Goal: Transaction & Acquisition: Purchase product/service

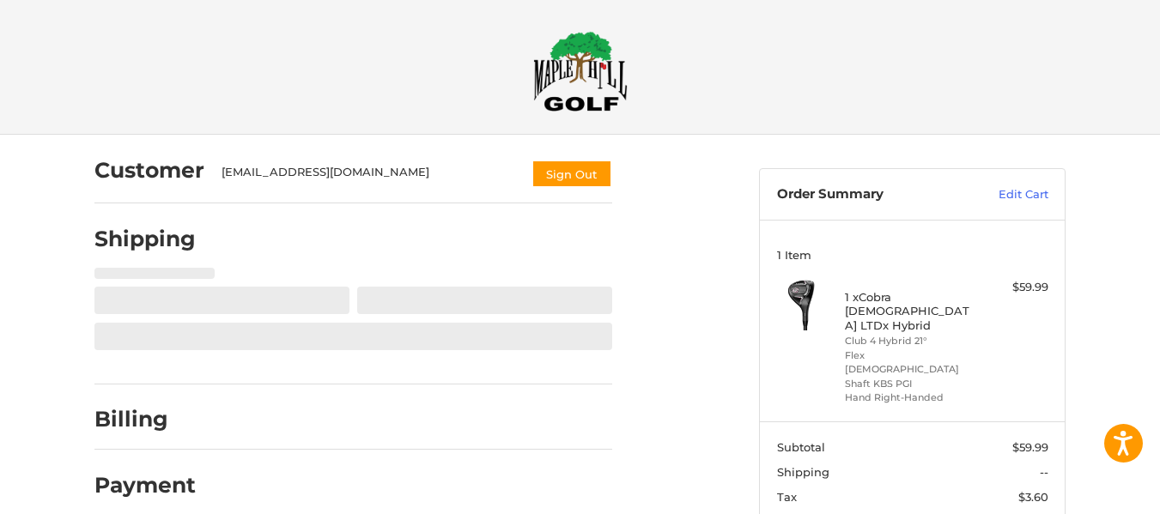
scroll to position [103, 0]
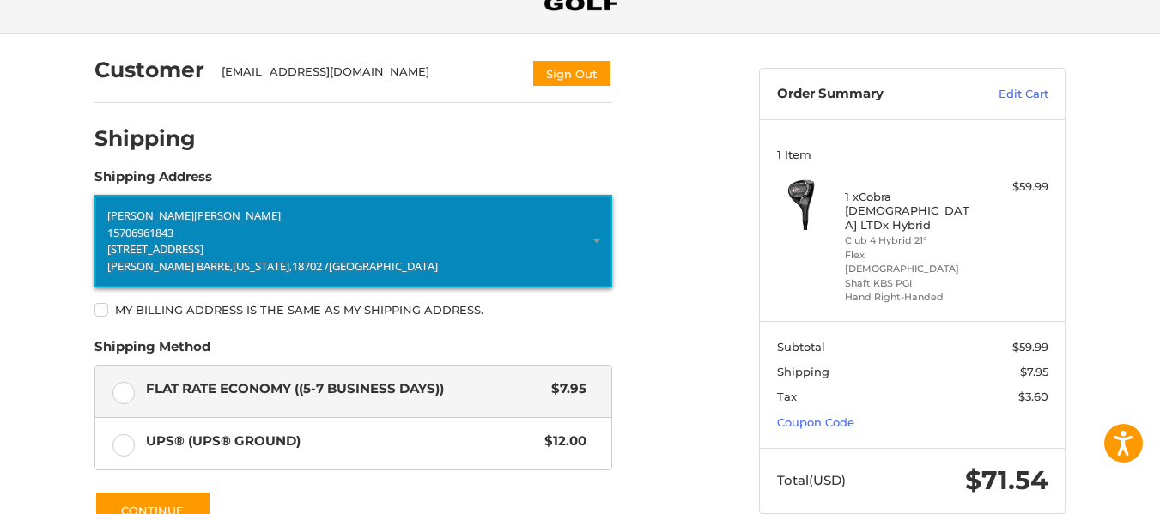
click at [470, 231] on p "15706961843" at bounding box center [353, 233] width 492 height 17
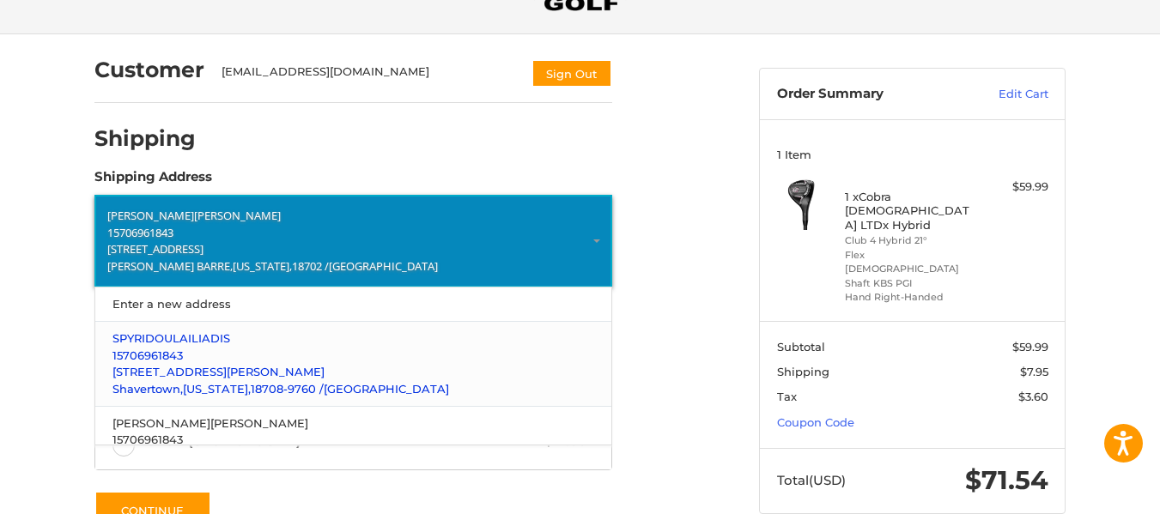
click at [215, 362] on p "15706961843" at bounding box center [354, 356] width 483 height 17
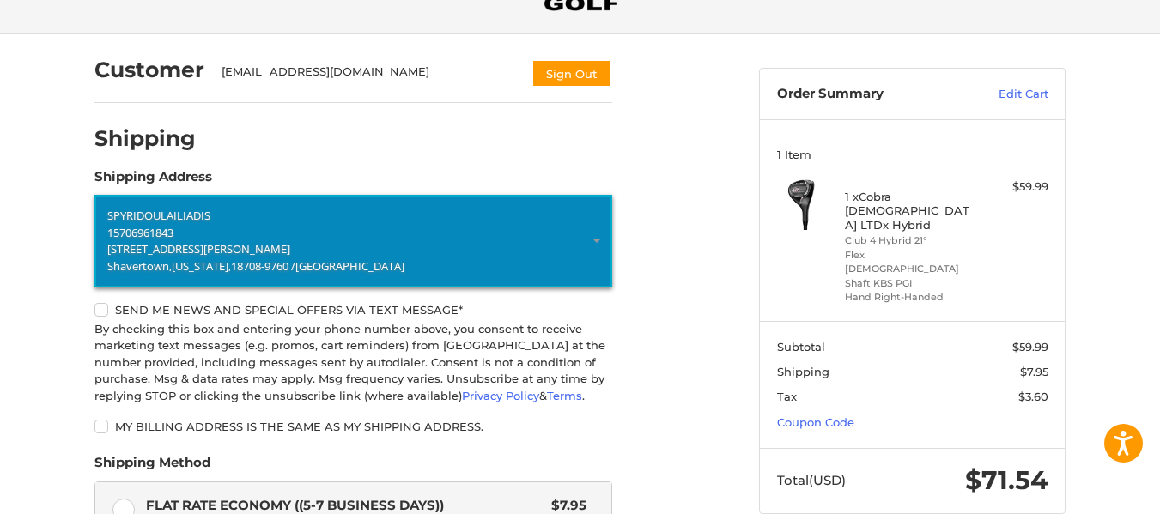
click at [39, 276] on div "Customer [EMAIL_ADDRESS][DOMAIN_NAME] Sign Out Shipping POWERED BY We’ve got yo…" at bounding box center [580, 425] width 1160 height 782
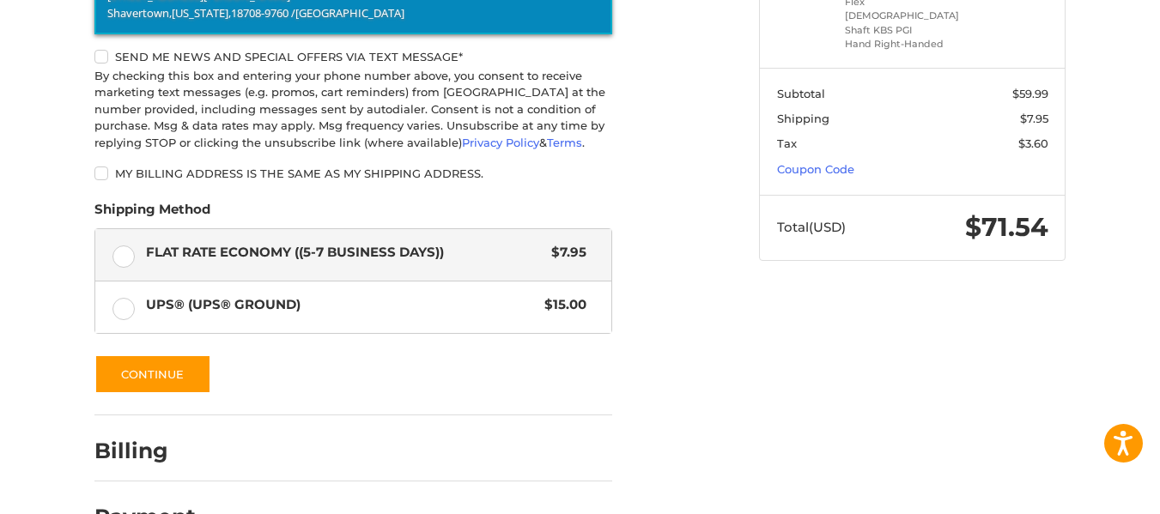
scroll to position [404, 0]
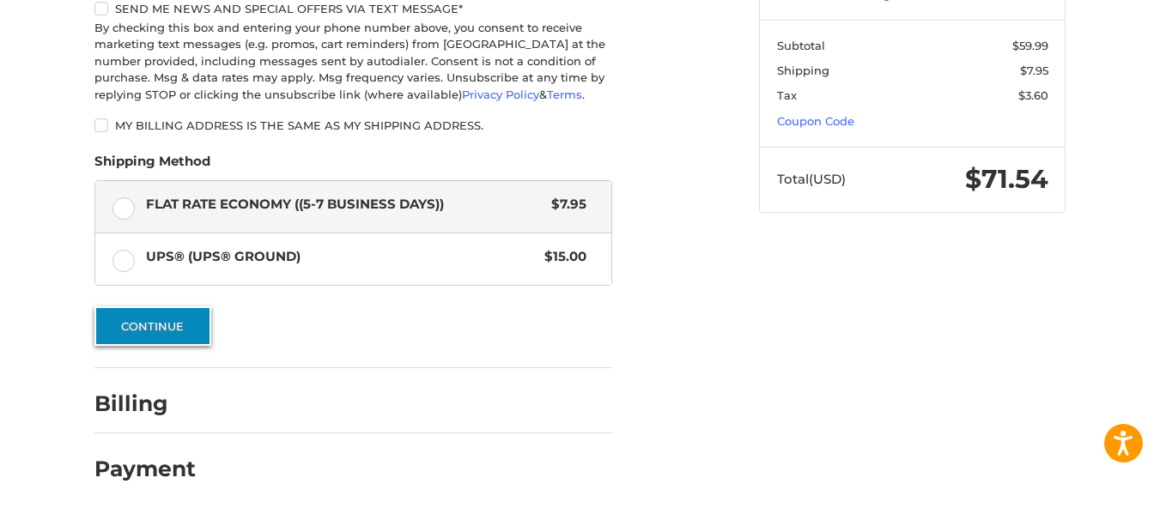
click at [152, 327] on button "Continue" at bounding box center [152, 327] width 117 height 40
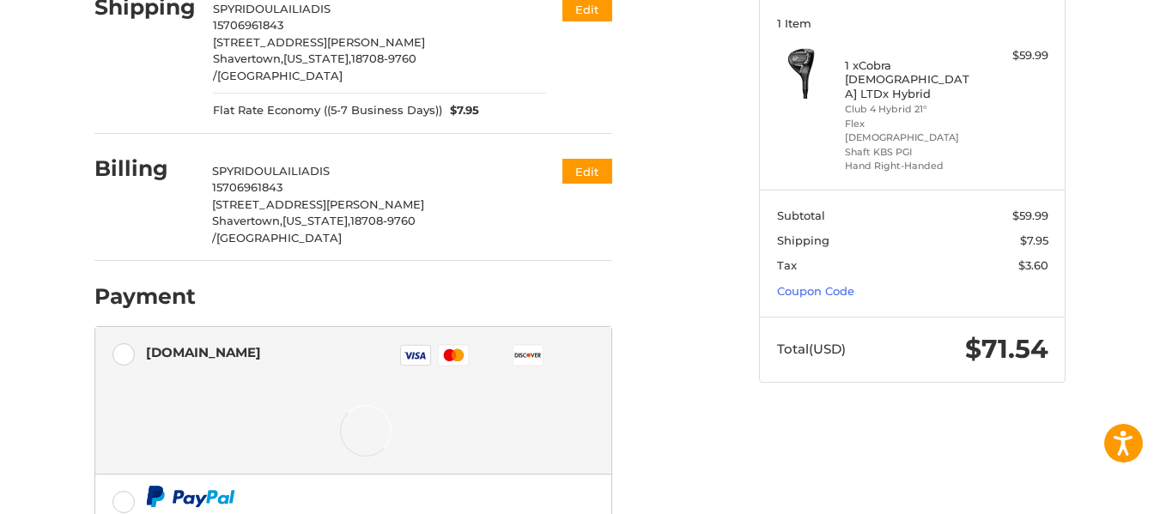
scroll to position [411, 0]
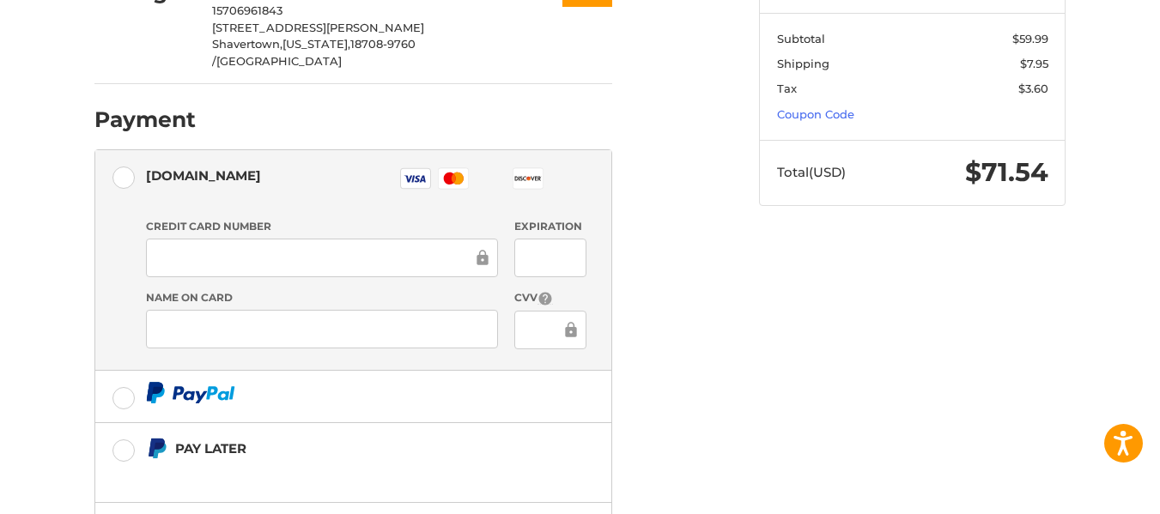
click at [71, 271] on div "Customer [EMAIL_ADDRESS][DOMAIN_NAME] Sign Out Shipping [PERSON_NAME] 157069618…" at bounding box center [580, 194] width 1031 height 936
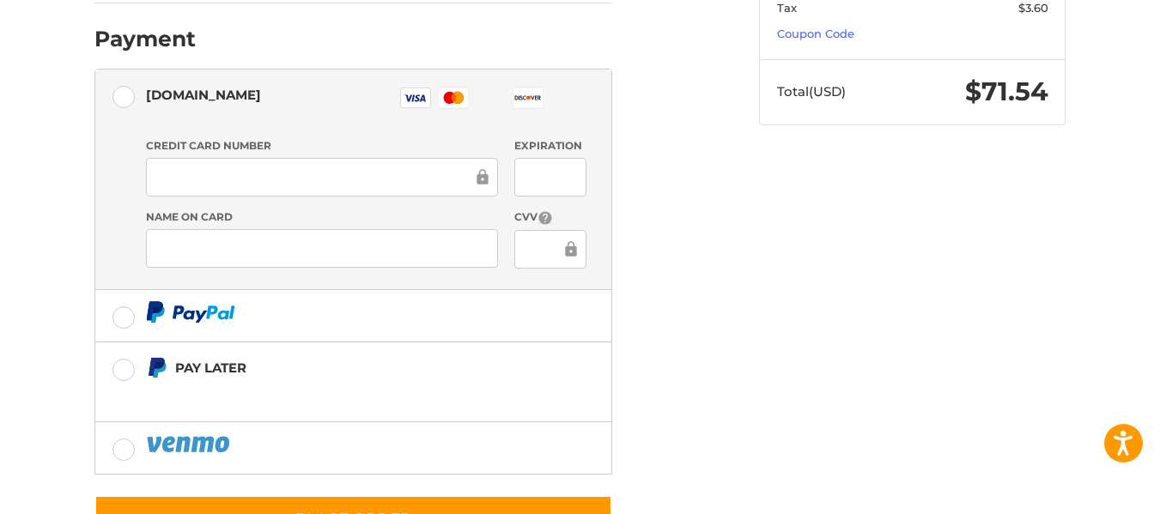
scroll to position [458, 0]
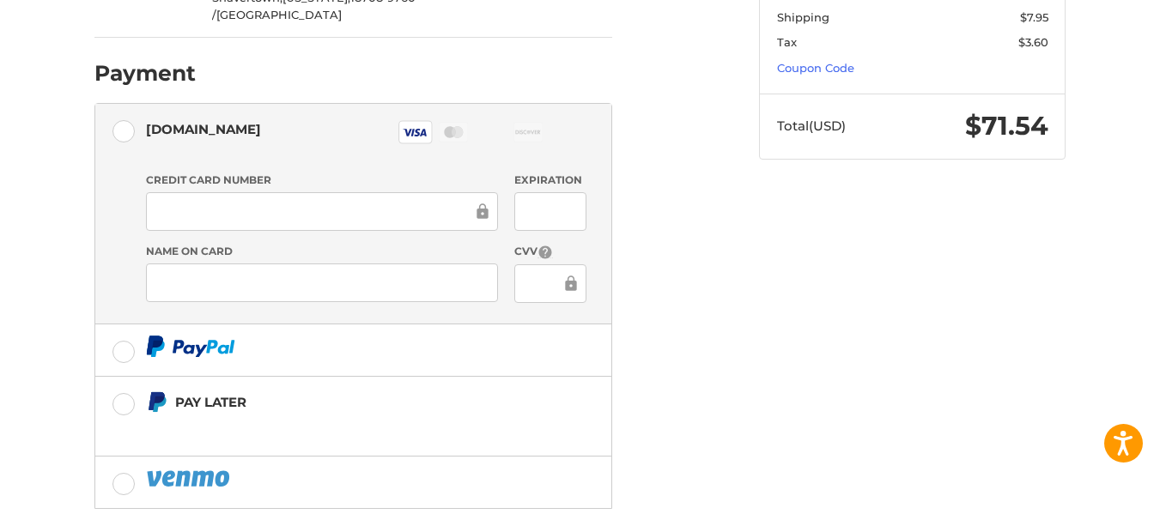
click at [674, 258] on ol "Customer [EMAIL_ADDRESS][DOMAIN_NAME] Sign Out Shipping [PERSON_NAME] 157069618…" at bounding box center [386, 129] width 585 height 899
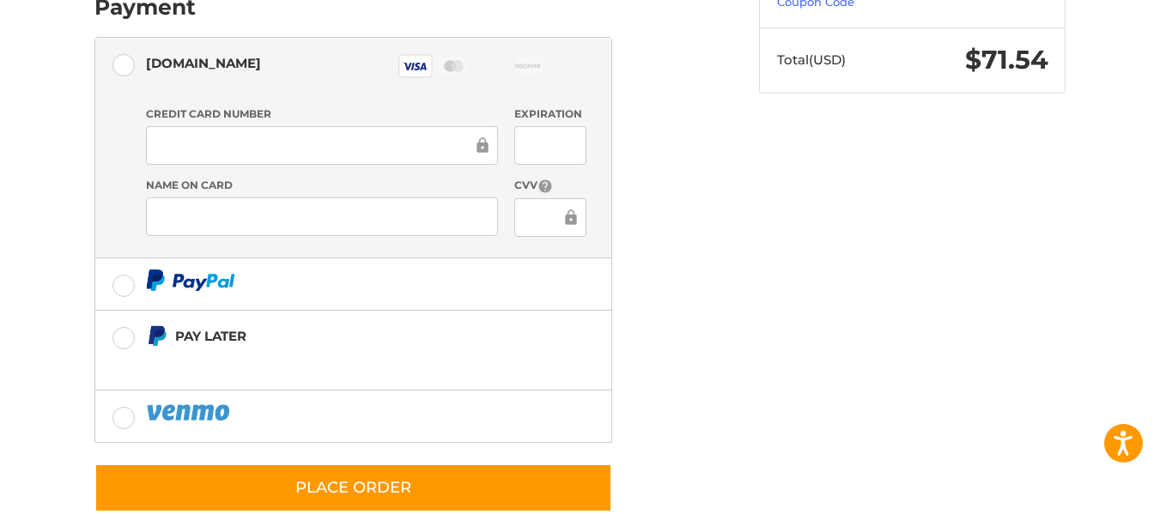
scroll to position [526, 0]
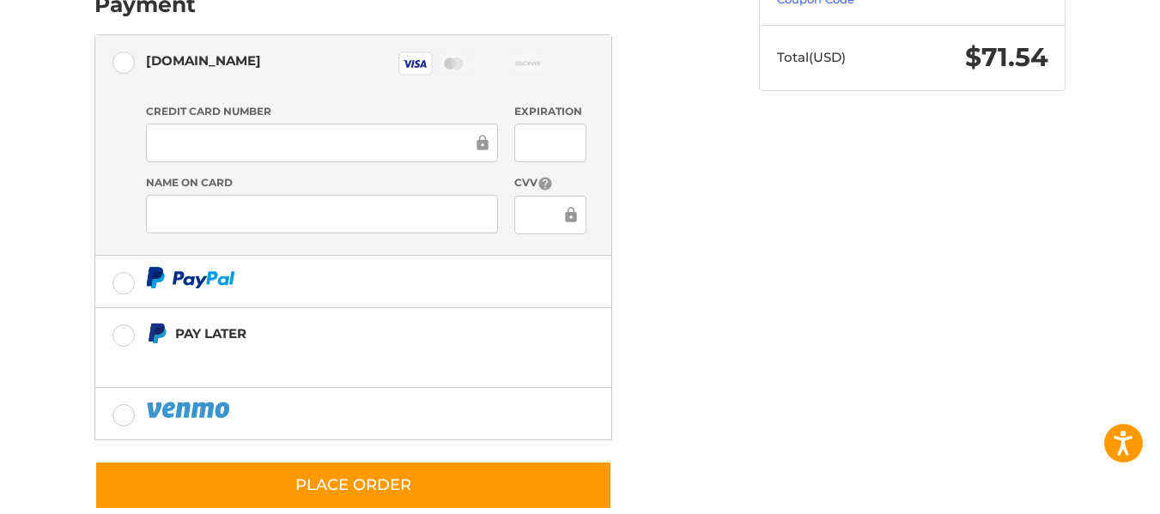
click at [690, 324] on div "Customer [EMAIL_ADDRESS][DOMAIN_NAME] Sign Out Shipping [PERSON_NAME] 157069618…" at bounding box center [414, 71] width 665 height 920
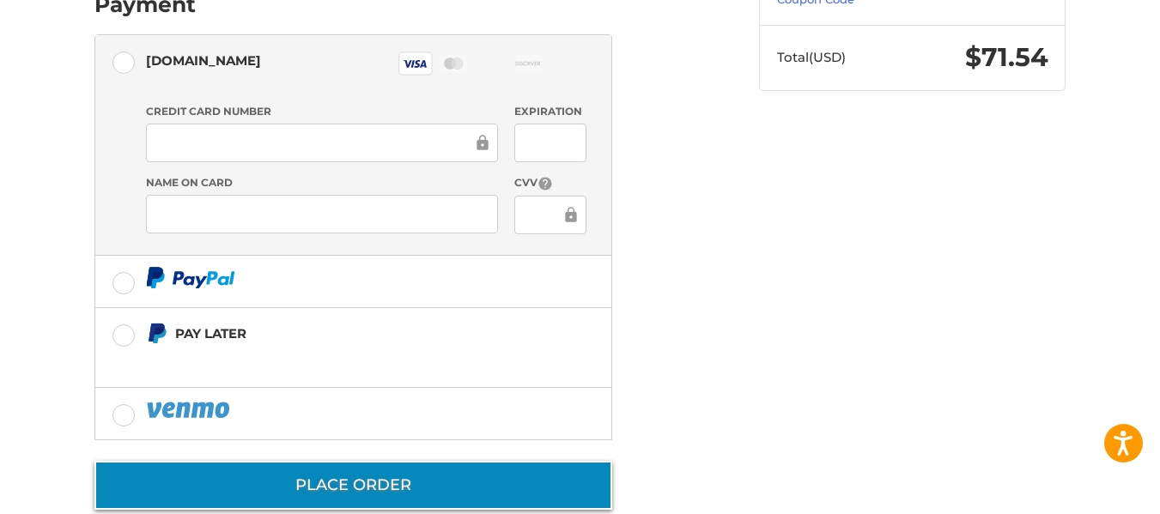
click at [350, 461] on button "Place Order" at bounding box center [353, 485] width 518 height 49
click at [379, 461] on button "Place Order" at bounding box center [353, 485] width 518 height 49
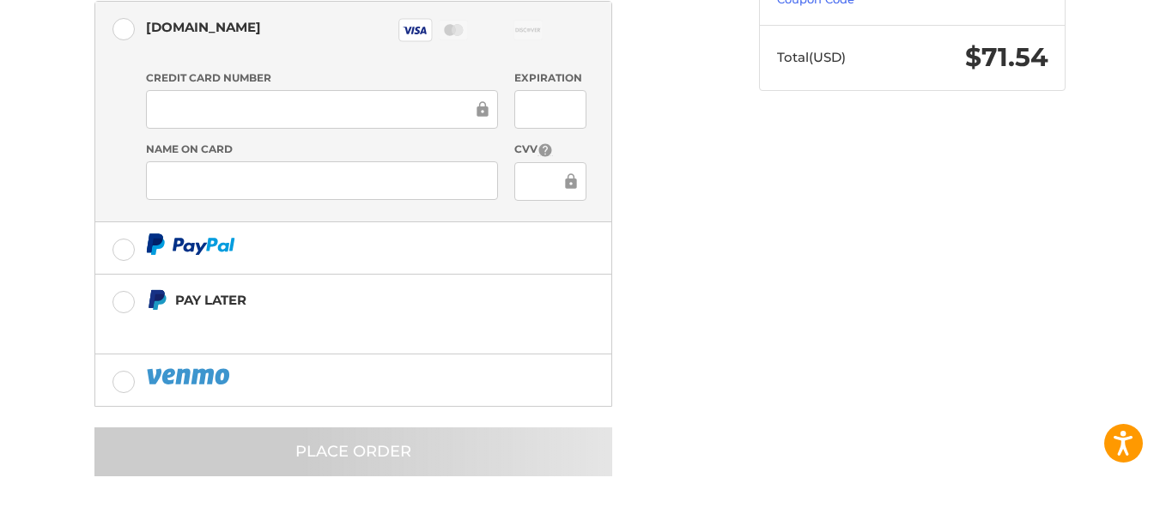
scroll to position [101, 0]
